Goal: Task Accomplishment & Management: Use online tool/utility

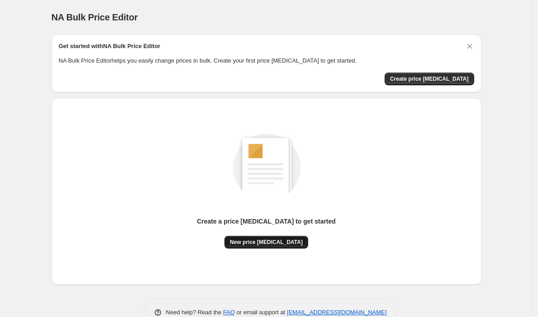
click at [267, 240] on span "New price [MEDICAL_DATA]" at bounding box center [266, 241] width 73 height 7
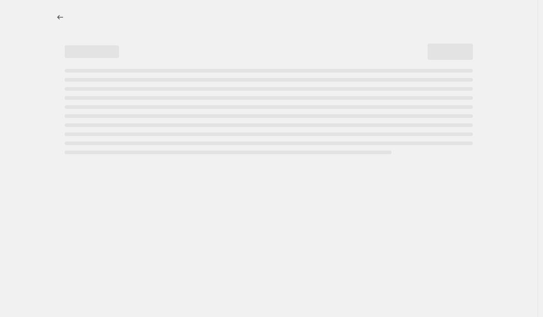
select select "percentage"
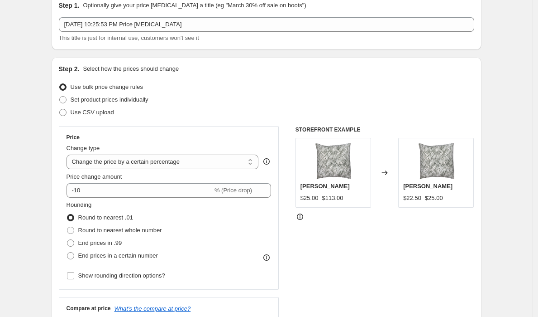
scroll to position [42, 0]
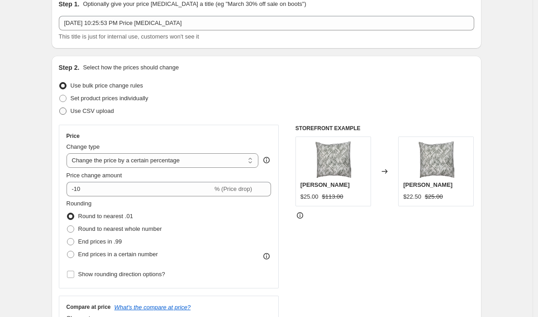
click at [114, 109] on span "Use CSV upload" at bounding box center [92, 110] width 43 height 7
click at [60, 108] on input "Use CSV upload" at bounding box center [59, 107] width 0 height 0
radio input "true"
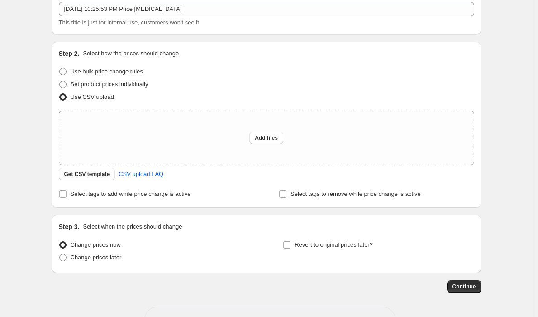
scroll to position [53, 0]
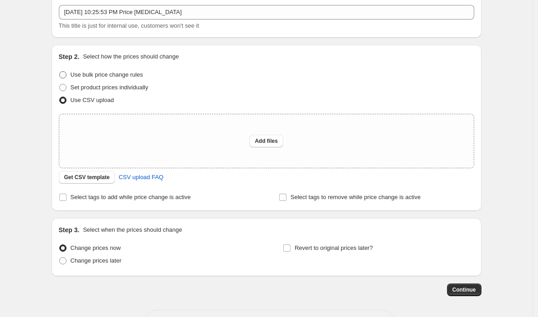
click at [100, 77] on span "Use bulk price change rules" at bounding box center [107, 74] width 72 height 7
click at [60, 72] on input "Use bulk price change rules" at bounding box center [59, 71] width 0 height 0
radio input "true"
select select "percentage"
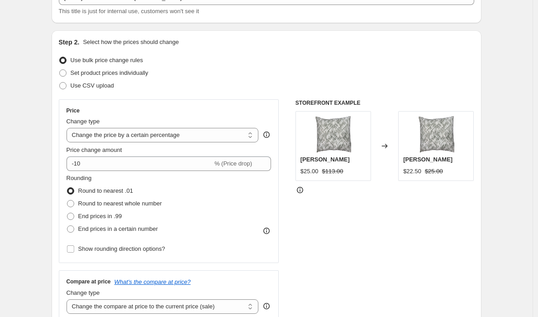
scroll to position [69, 0]
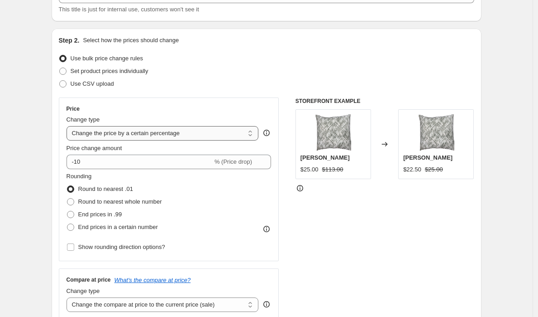
click at [106, 134] on select "Change the price to a certain amount Change the price by a certain amount Chang…" at bounding box center [163, 133] width 192 height 14
click at [69, 126] on select "Change the price to a certain amount Change the price by a certain amount Chang…" at bounding box center [163, 133] width 192 height 14
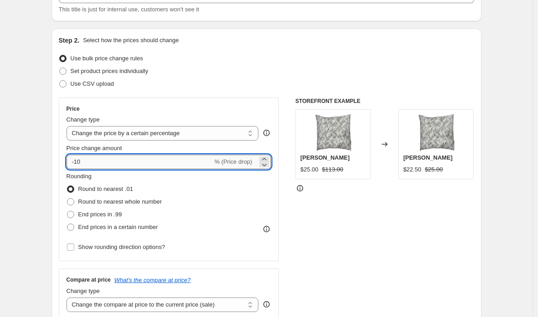
click at [92, 159] on input "-10" at bounding box center [140, 161] width 146 height 14
click at [268, 158] on icon at bounding box center [264, 158] width 9 height 9
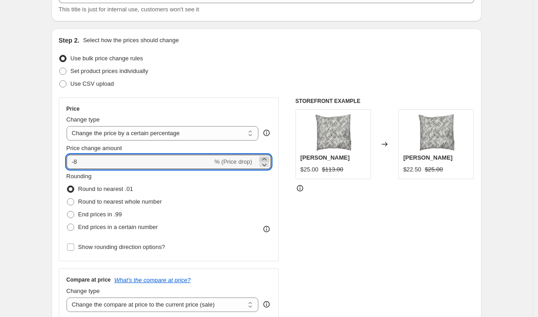
click at [268, 158] on icon at bounding box center [264, 158] width 9 height 9
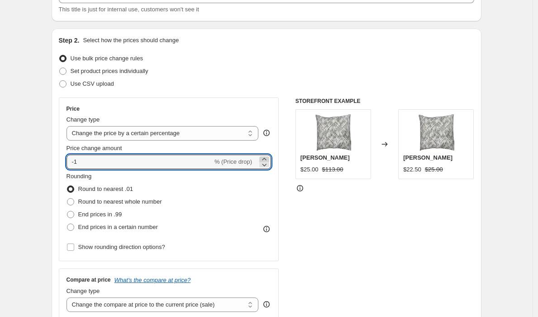
click at [268, 158] on icon at bounding box center [264, 158] width 9 height 9
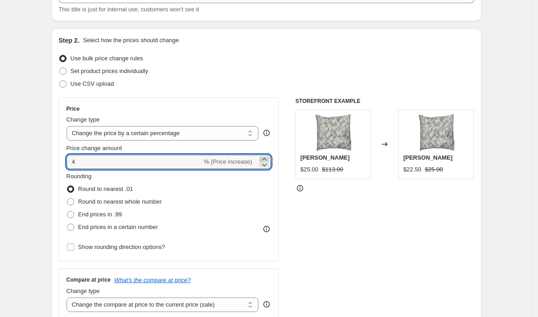
click at [268, 158] on icon at bounding box center [264, 158] width 9 height 9
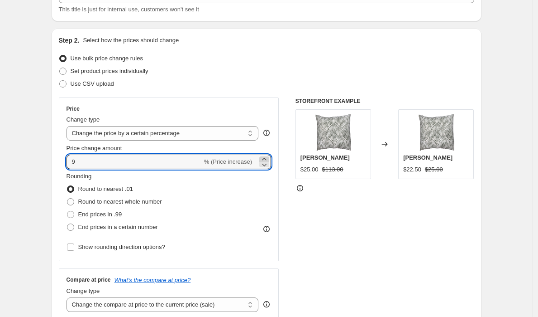
click at [268, 158] on icon at bounding box center [264, 158] width 9 height 9
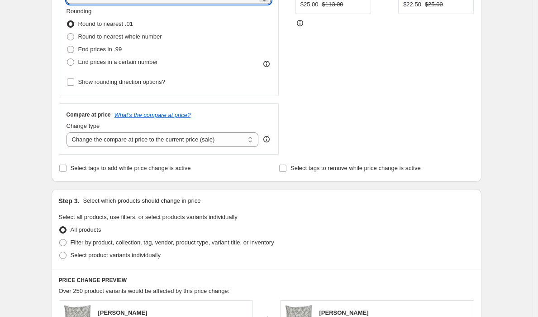
scroll to position [144, 0]
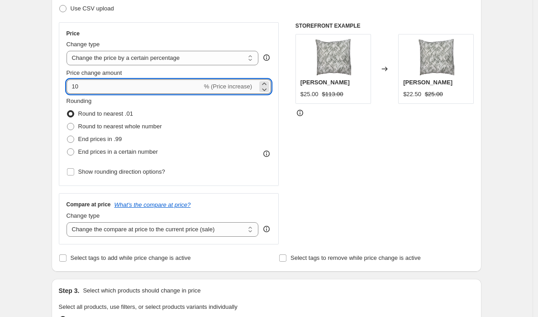
click at [110, 87] on input "10" at bounding box center [135, 86] width 136 height 14
click at [46, 91] on div "Create new price [MEDICAL_DATA]. This page is ready Create new price [MEDICAL_D…" at bounding box center [267, 308] width 452 height 905
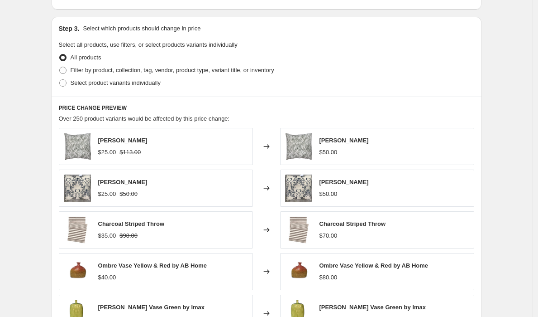
scroll to position [101, 0]
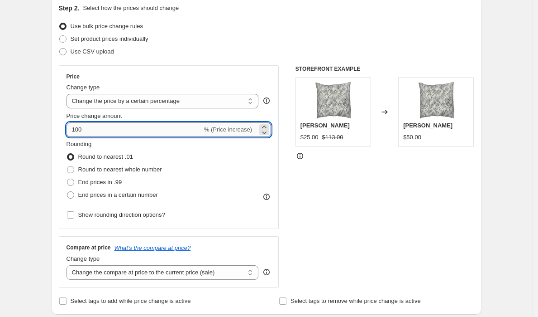
click at [95, 134] on input "100" at bounding box center [135, 129] width 136 height 14
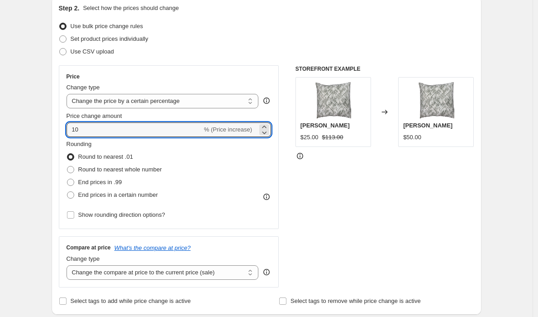
type input "10"
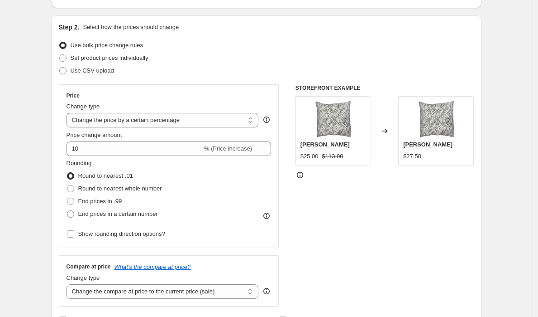
scroll to position [207, 0]
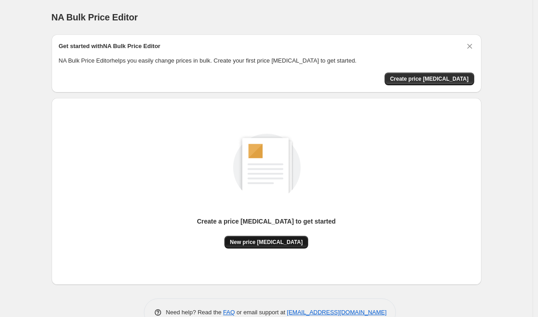
click at [252, 240] on span "New price [MEDICAL_DATA]" at bounding box center [266, 241] width 73 height 7
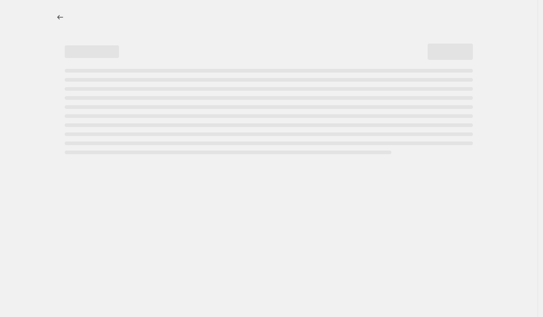
select select "percentage"
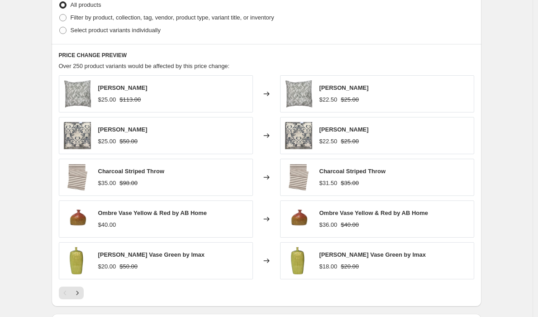
scroll to position [589, 0]
